Goal: Task Accomplishment & Management: Manage account settings

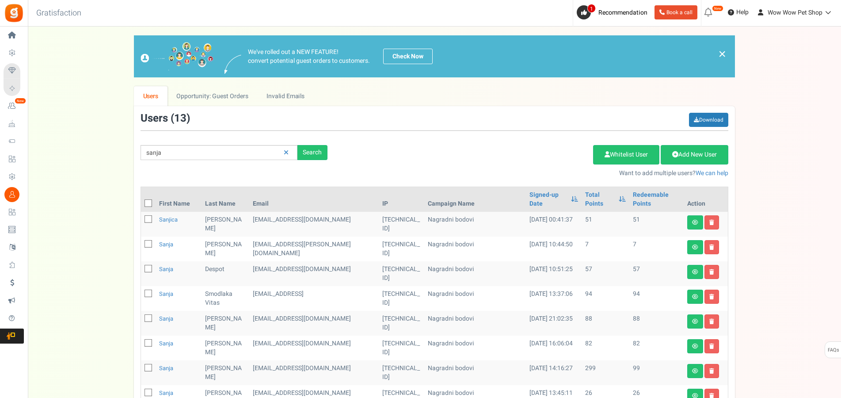
drag, startPoint x: 180, startPoint y: 155, endPoint x: 118, endPoint y: 157, distance: 61.9
click at [141, 157] on input "sanja" at bounding box center [219, 152] width 157 height 15
type input "lučić"
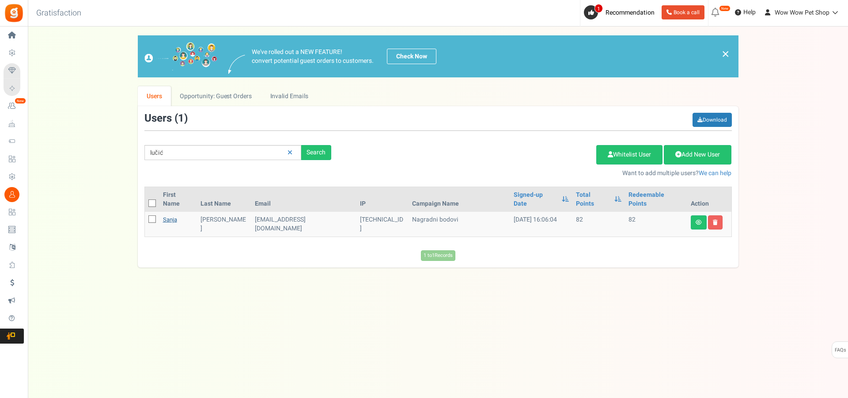
click at [171, 215] on link "Sanja" at bounding box center [170, 219] width 14 height 8
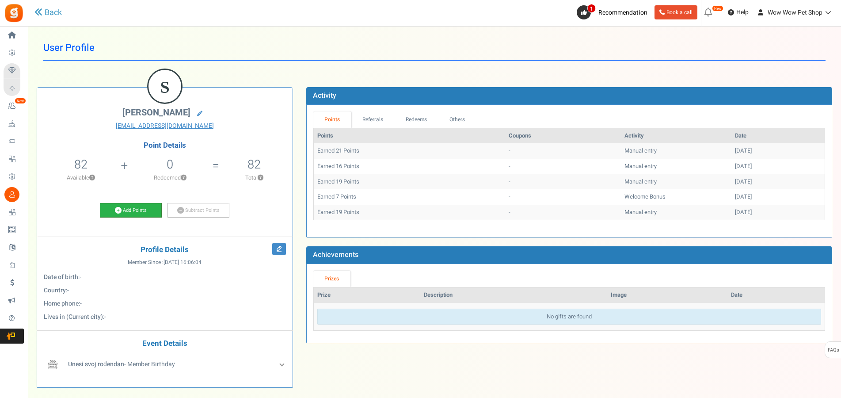
click at [125, 209] on link "Add Points" at bounding box center [131, 210] width 62 height 15
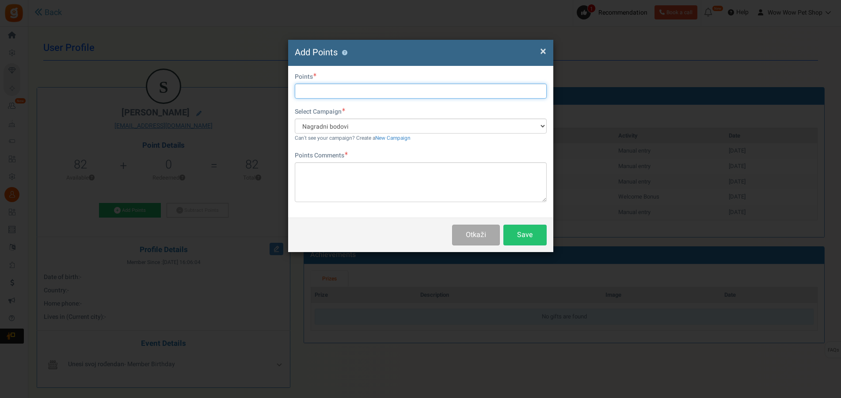
click at [346, 90] on input "text" at bounding box center [421, 91] width 252 height 15
click at [320, 89] on input "text" at bounding box center [421, 91] width 252 height 15
type input "41"
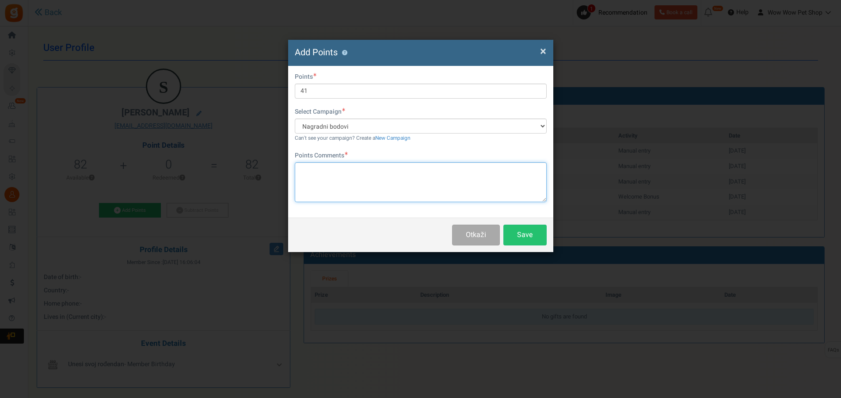
click at [353, 178] on textarea at bounding box center [421, 182] width 252 height 40
paste textarea "1363"
type textarea "Račun br. 1363"
click at [516, 238] on button "Save" at bounding box center [524, 234] width 43 height 21
